Goal: Information Seeking & Learning: Understand process/instructions

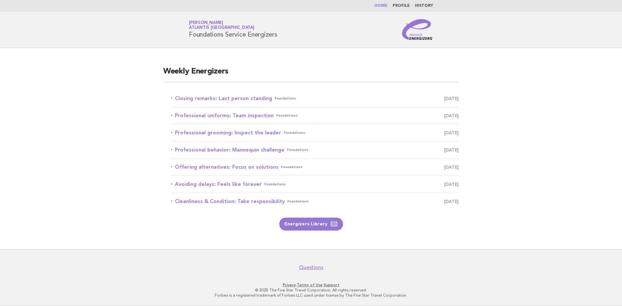
click at [504, 111] on main "Weekly Energizers Closing remarks: Last person standing Foundations September 2…" at bounding box center [311, 148] width 622 height 201
click at [240, 100] on link "Closing remarks: Last person standing Foundations September 2" at bounding box center [315, 98] width 288 height 9
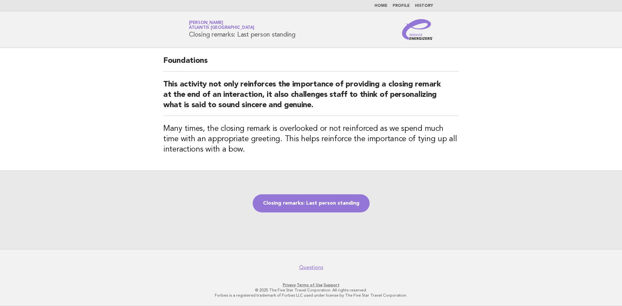
click at [319, 203] on link "Closing remarks: Last person standing" at bounding box center [311, 203] width 117 height 18
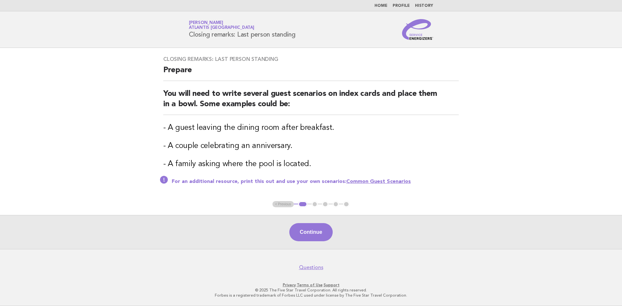
drag, startPoint x: 312, startPoint y: 228, endPoint x: 362, endPoint y: 204, distance: 55.5
click at [359, 206] on main "Closing remarks: Last person standing Prepare You will need to write several gu…" at bounding box center [311, 148] width 622 height 201
click at [373, 179] on link "Common Guest Scenarios" at bounding box center [378, 181] width 64 height 5
click at [311, 234] on button "Continue" at bounding box center [310, 232] width 43 height 18
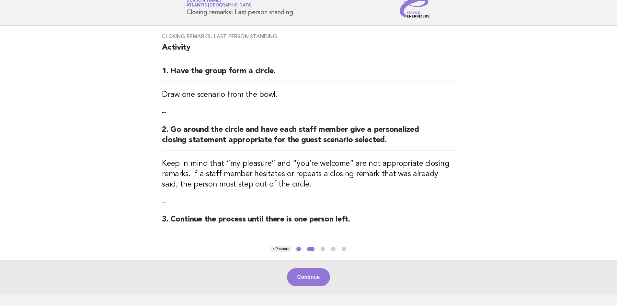
scroll to position [32, 0]
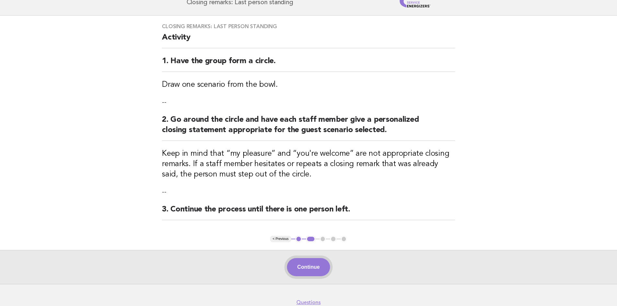
click at [303, 266] on button "Continue" at bounding box center [308, 267] width 43 height 18
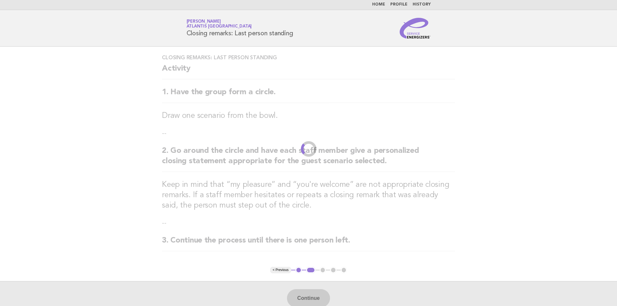
scroll to position [0, 0]
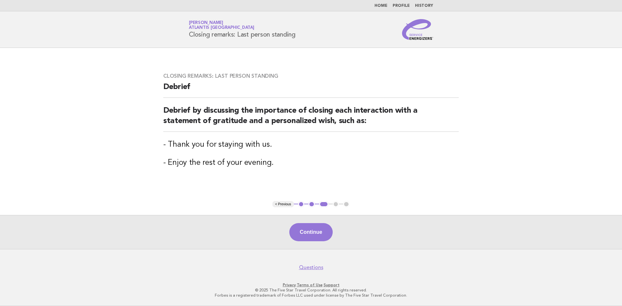
click at [285, 201] on main "Closing remarks: Last person standing [PERSON_NAME] by discussing the importanc…" at bounding box center [311, 148] width 622 height 201
click at [285, 203] on button "< Previous" at bounding box center [282, 204] width 21 height 6
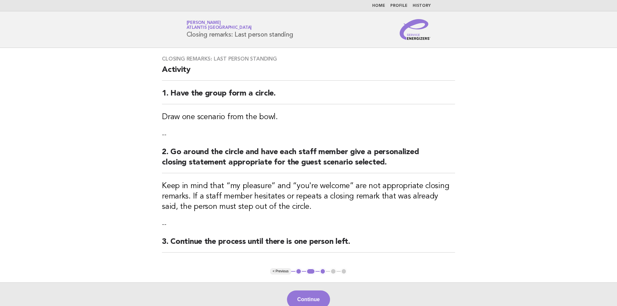
click at [285, 271] on button "< Previous" at bounding box center [280, 271] width 21 height 6
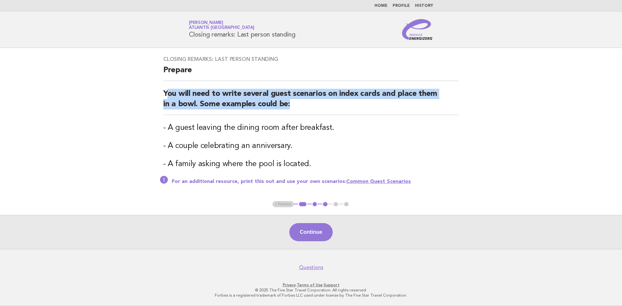
drag, startPoint x: 167, startPoint y: 93, endPoint x: 388, endPoint y: 108, distance: 221.3
click at [388, 108] on h2 "You will need to write several guest scenarios on index cards and place them in…" at bounding box center [310, 102] width 295 height 26
click at [199, 86] on div "Closing remarks: Last person standing Prepare You will need to write several gu…" at bounding box center [310, 124] width 311 height 152
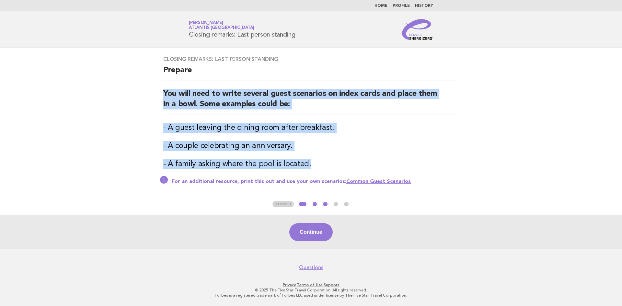
drag, startPoint x: 160, startPoint y: 90, endPoint x: 341, endPoint y: 163, distance: 194.8
click at [341, 163] on div "Closing remarks: Last person standing Prepare You will need to write several gu…" at bounding box center [310, 124] width 311 height 152
drag, startPoint x: 201, startPoint y: 104, endPoint x: 191, endPoint y: 82, distance: 24.5
click at [191, 82] on div "Closing remarks: Last person standing Prepare You will need to write several gu…" at bounding box center [310, 124] width 311 height 152
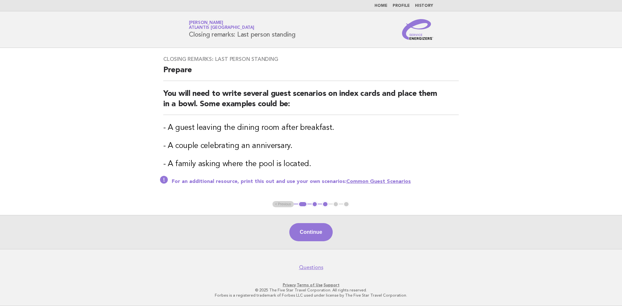
click at [301, 204] on button "1" at bounding box center [302, 204] width 9 height 6
click at [279, 205] on ul "< Previous 1 2 3 4 5" at bounding box center [310, 204] width 77 height 6
click at [315, 206] on button "2" at bounding box center [314, 204] width 6 height 6
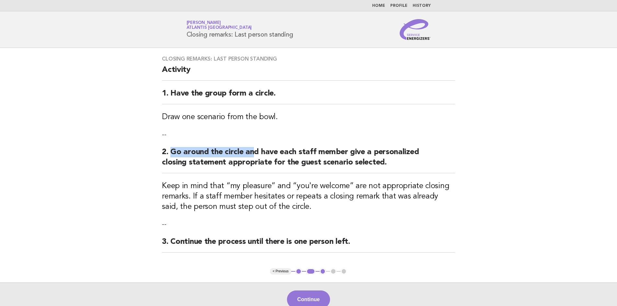
drag, startPoint x: 177, startPoint y: 151, endPoint x: 254, endPoint y: 149, distance: 76.8
click at [254, 149] on h2 "2. Go around the circle and have each staff member give a personalized closing …" at bounding box center [308, 160] width 293 height 26
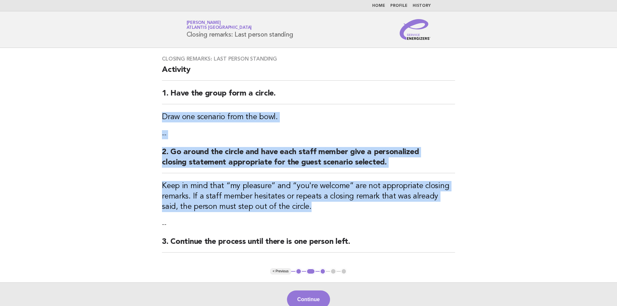
drag, startPoint x: 161, startPoint y: 114, endPoint x: 458, endPoint y: 210, distance: 312.4
click at [458, 210] on div "Closing remarks: Last person standing Activity 1. Have the group form a circle.…" at bounding box center [308, 158] width 309 height 220
copy div "Draw one scenario from the bowl. -- 2. Go around the circle and have each staff…"
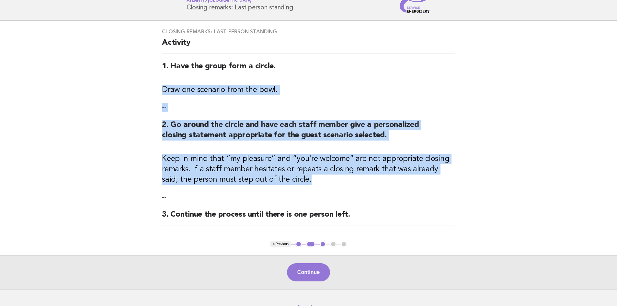
scroll to position [67, 0]
